Goal: Task Accomplishment & Management: Complete application form

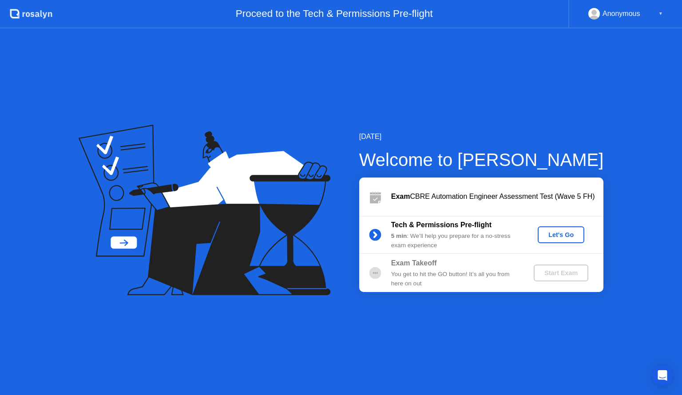
click at [554, 233] on div "Let's Go" at bounding box center [561, 234] width 40 height 7
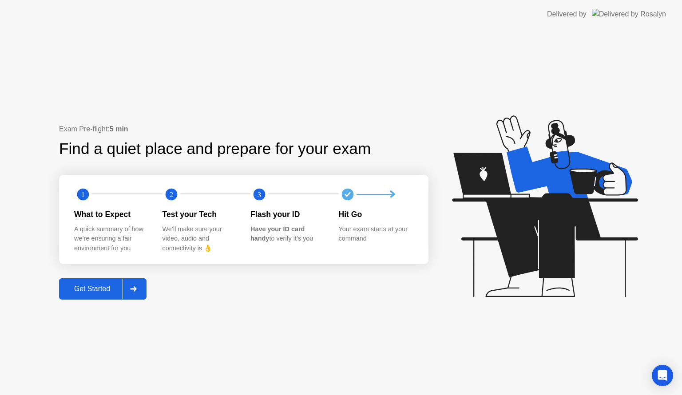
click at [101, 290] on div "Get Started" at bounding box center [92, 289] width 61 height 8
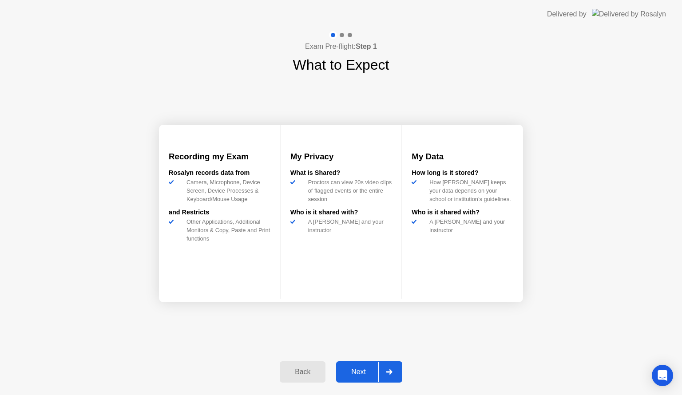
click at [356, 370] on div "Next" at bounding box center [359, 372] width 40 height 8
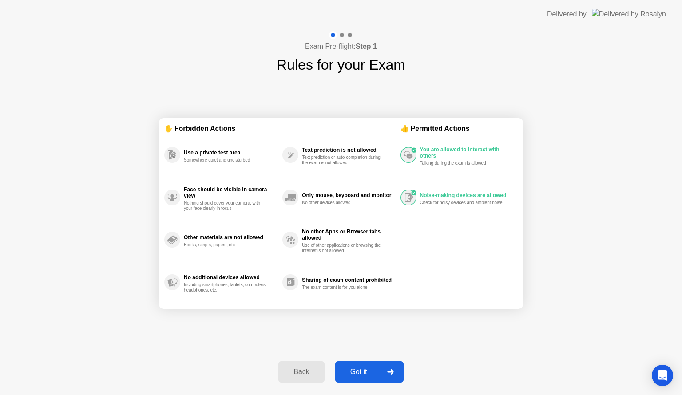
click at [352, 365] on button "Got it" at bounding box center [369, 371] width 68 height 21
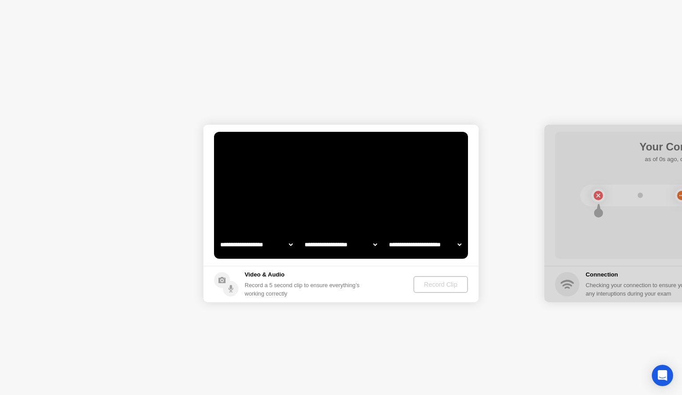
select select "**********"
select select "*******"
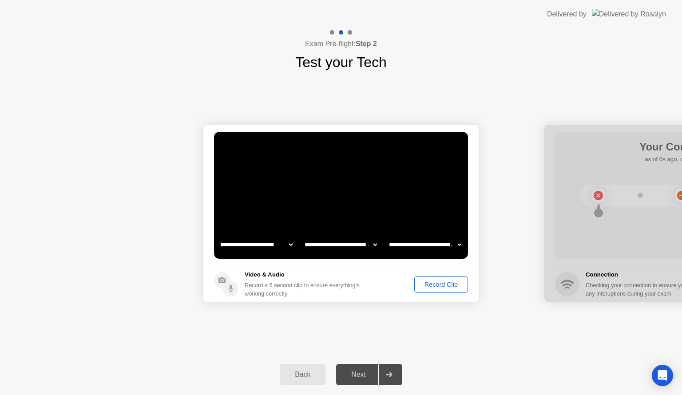
click at [351, 374] on div "Next" at bounding box center [359, 375] width 40 height 8
click at [440, 284] on div "Record Clip" at bounding box center [441, 284] width 48 height 7
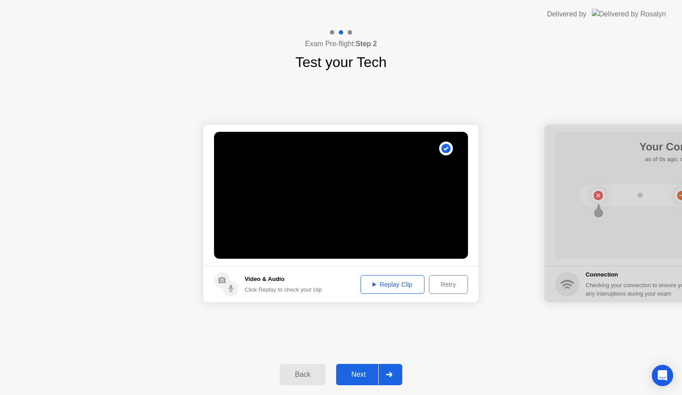
click at [401, 286] on div "Replay Clip" at bounding box center [393, 284] width 58 height 7
click at [373, 283] on icon at bounding box center [375, 284] width 4 height 4
click at [355, 373] on div "Next" at bounding box center [359, 375] width 40 height 8
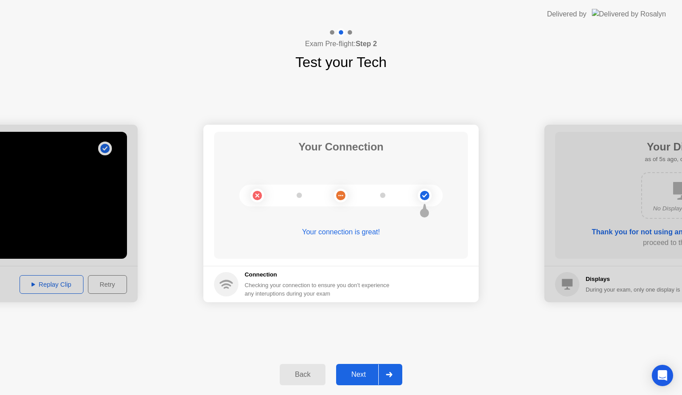
click at [360, 380] on button "Next" at bounding box center [369, 374] width 66 height 21
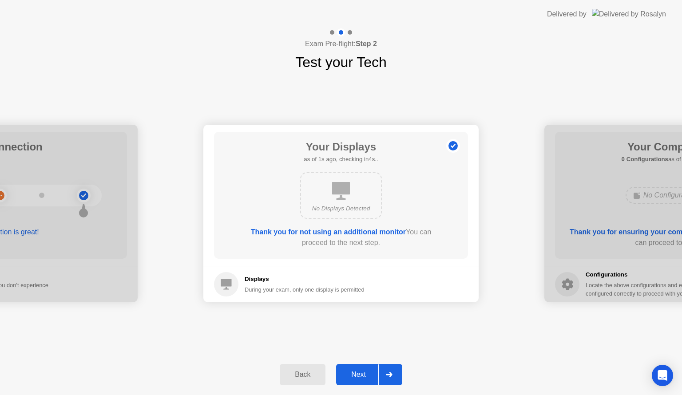
click at [360, 373] on div "Next" at bounding box center [359, 375] width 40 height 8
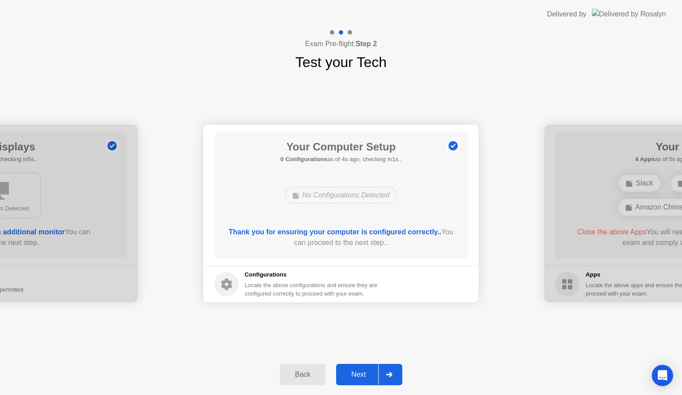
click at [362, 372] on div "Next" at bounding box center [359, 375] width 40 height 8
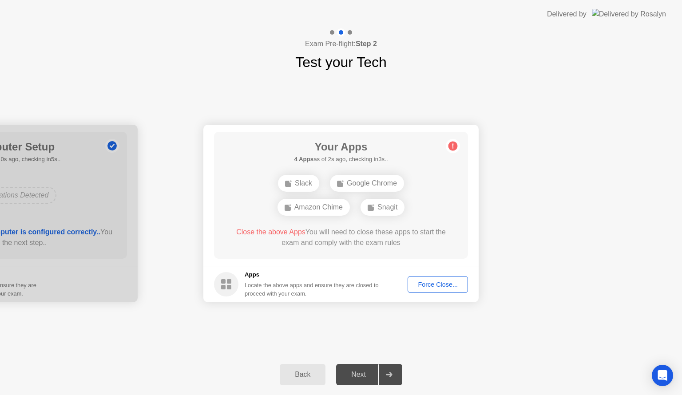
click at [429, 287] on div "Force Close..." at bounding box center [438, 284] width 54 height 7
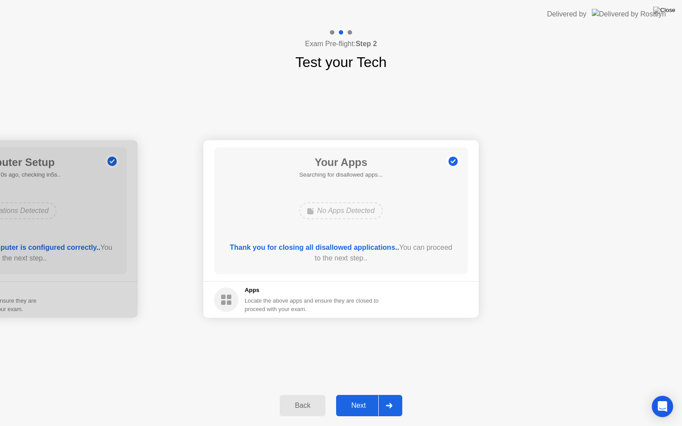
click at [355, 395] on div "Next" at bounding box center [359, 406] width 40 height 8
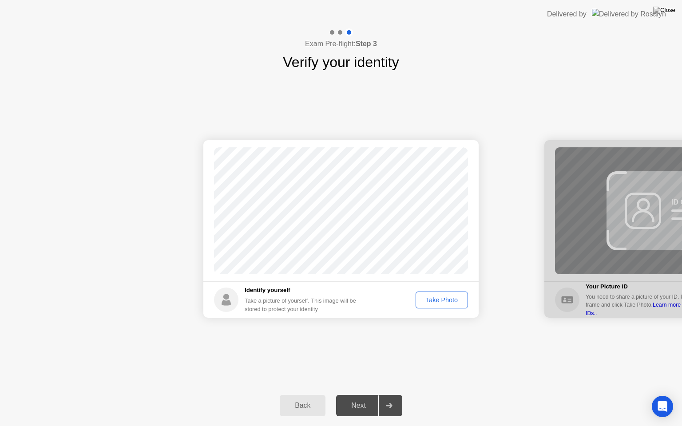
click at [437, 300] on div "Take Photo" at bounding box center [442, 300] width 46 height 7
click at [365, 395] on div "Next" at bounding box center [359, 406] width 40 height 8
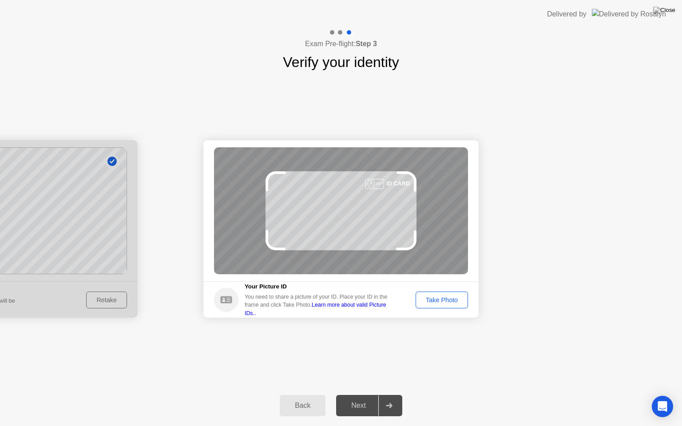
click at [386, 309] on link "Learn more about valid Picture IDs.." at bounding box center [316, 309] width 142 height 14
click at [444, 298] on div "Take Photo" at bounding box center [442, 300] width 46 height 7
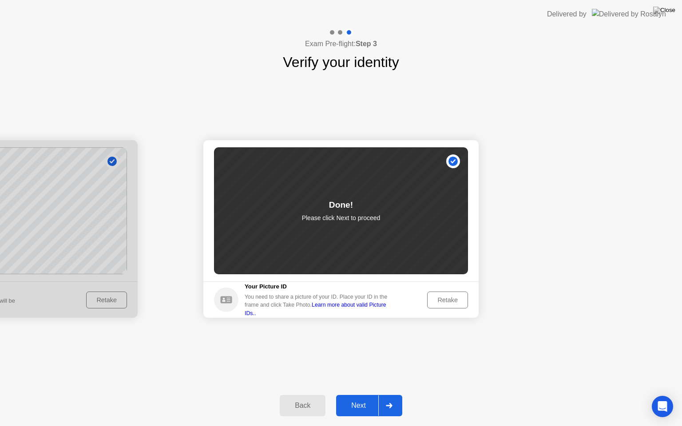
click at [344, 395] on div "Next" at bounding box center [359, 406] width 40 height 8
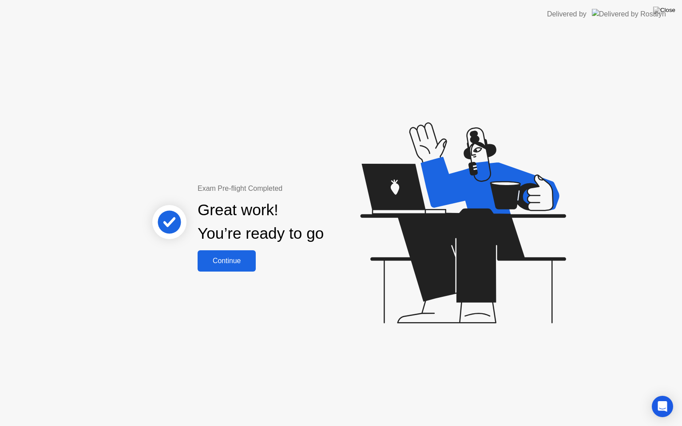
click at [240, 265] on div "Continue" at bounding box center [226, 261] width 53 height 8
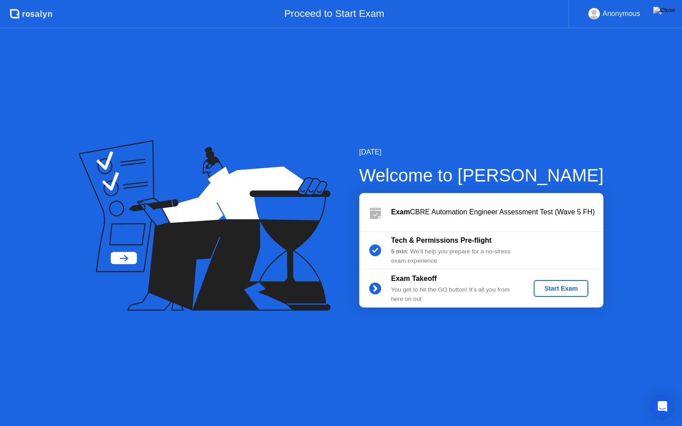
click at [545, 290] on div "Start Exam" at bounding box center [561, 288] width 48 height 7
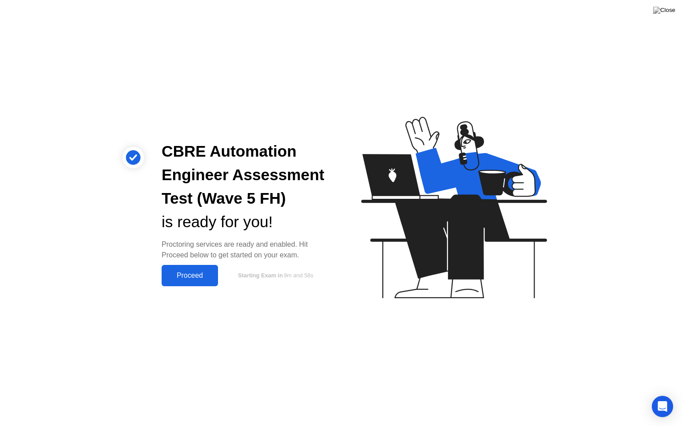
click at [186, 275] on div "Proceed" at bounding box center [189, 276] width 51 height 8
